Goal: Navigation & Orientation: Find specific page/section

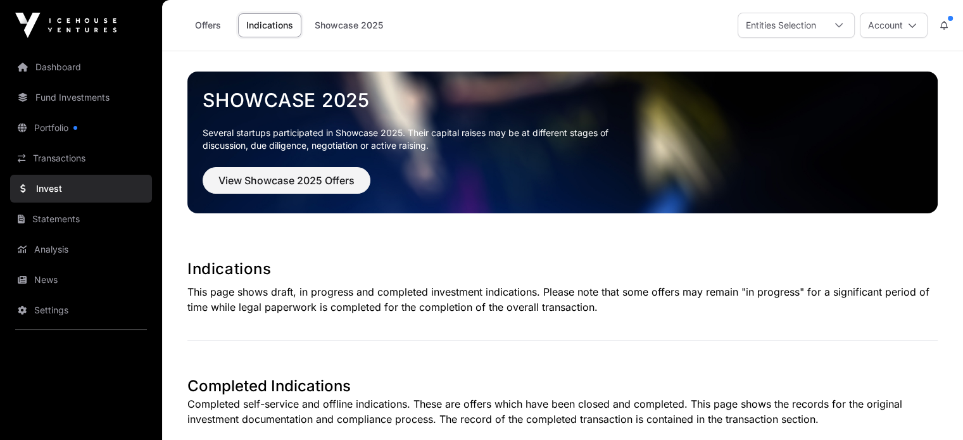
click at [910, 23] on icon at bounding box center [912, 25] width 9 height 9
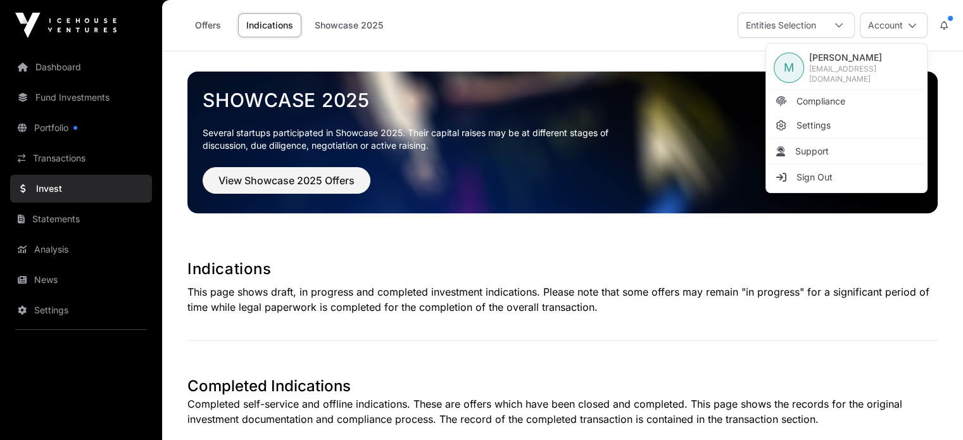
click at [704, 60] on div "Showcase 2025 Several startups participated in Showcase 2025. Their capital rai…" at bounding box center [563, 142] width 751 height 182
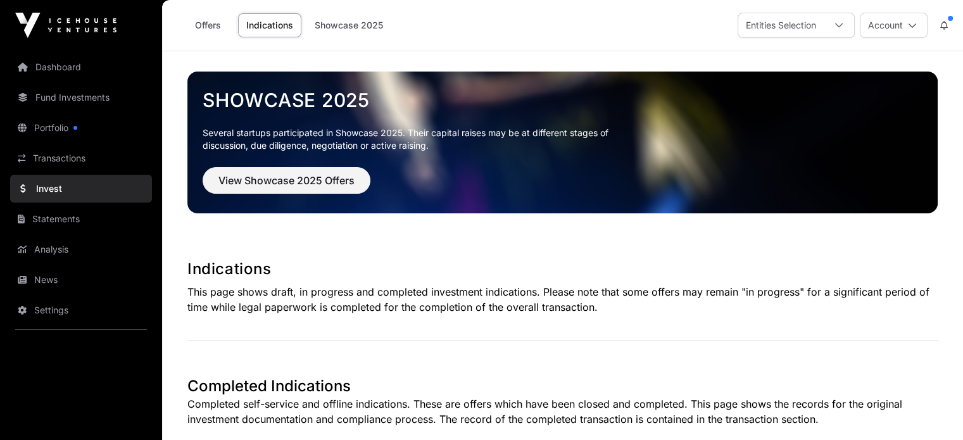
click at [46, 127] on link "Portfolio" at bounding box center [81, 128] width 142 height 28
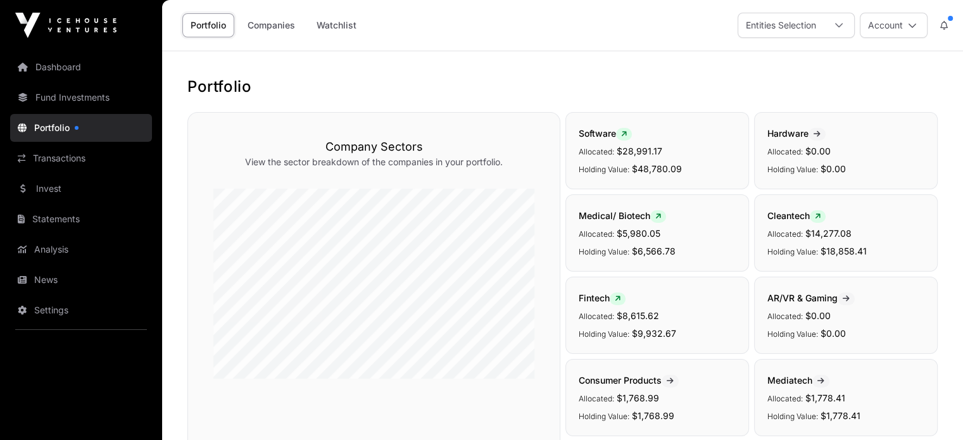
click at [70, 64] on link "Dashboard" at bounding box center [81, 67] width 142 height 28
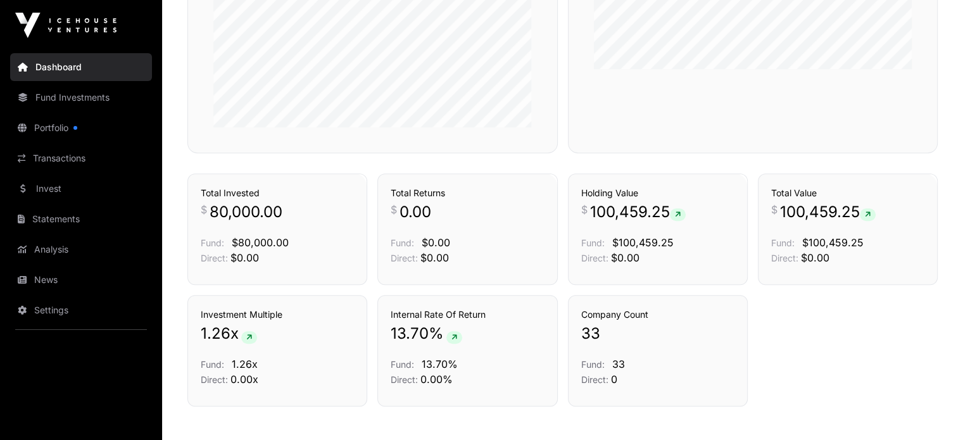
scroll to position [823, 0]
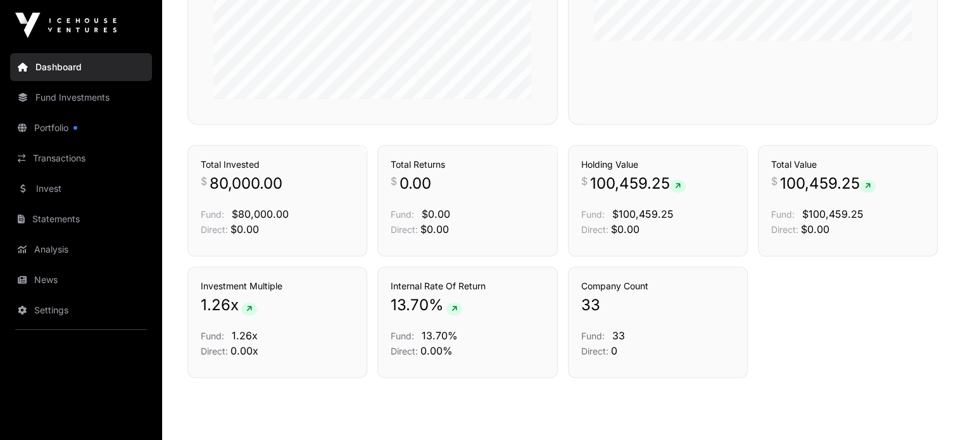
click at [455, 305] on icon at bounding box center [455, 309] width 6 height 8
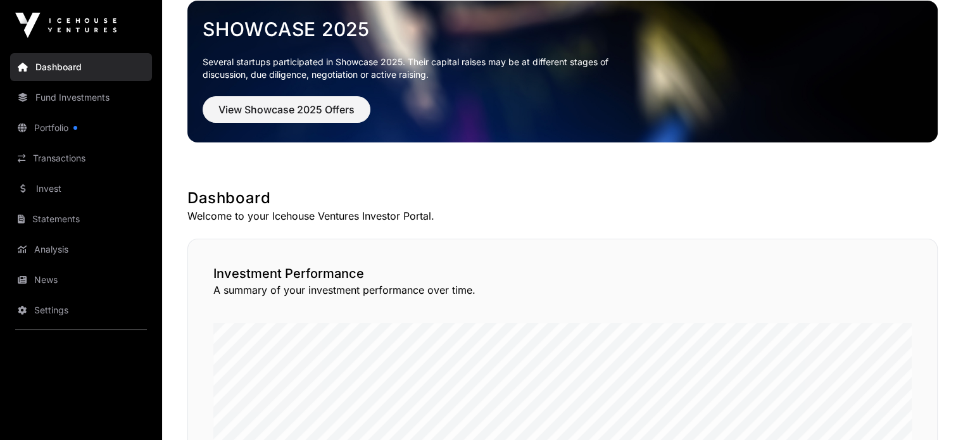
scroll to position [0, 0]
